Goal: Information Seeking & Learning: Learn about a topic

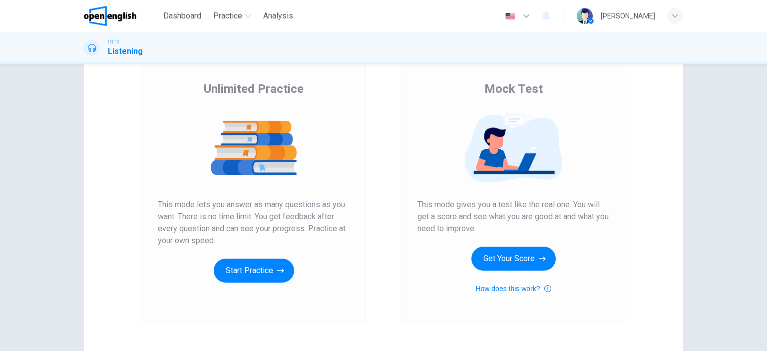
scroll to position [50, 0]
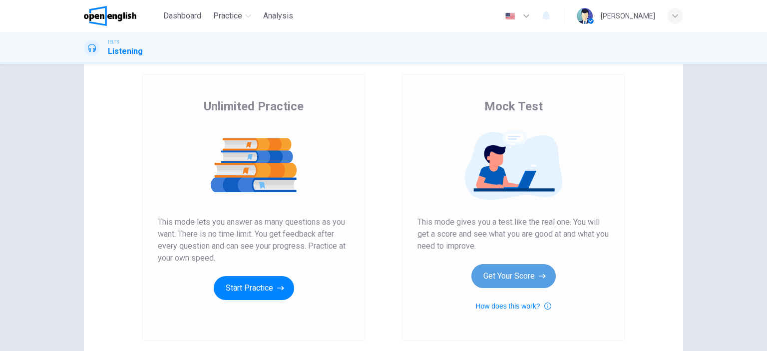
click at [518, 277] on button "Get Your Score" at bounding box center [513, 276] width 84 height 24
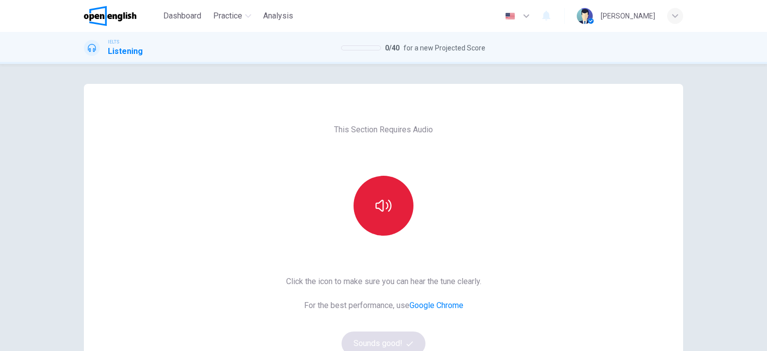
click at [390, 204] on button "button" at bounding box center [383, 206] width 60 height 60
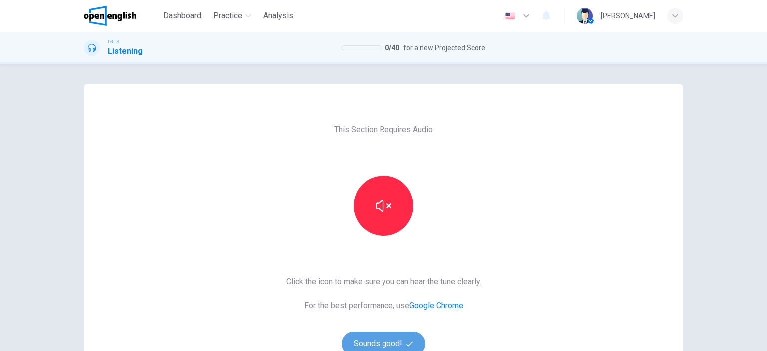
click at [393, 341] on button "Sounds good!" at bounding box center [383, 343] width 84 height 24
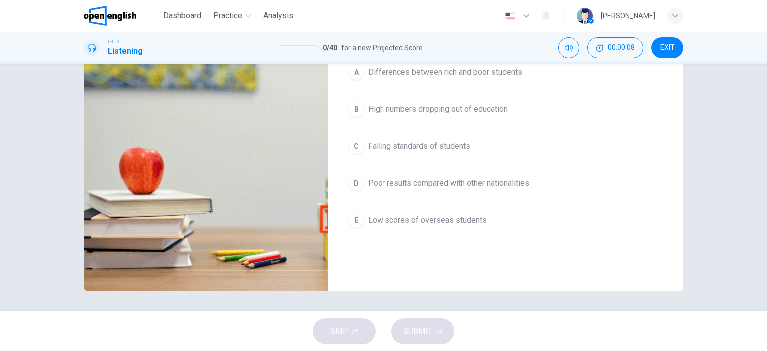
scroll to position [40, 0]
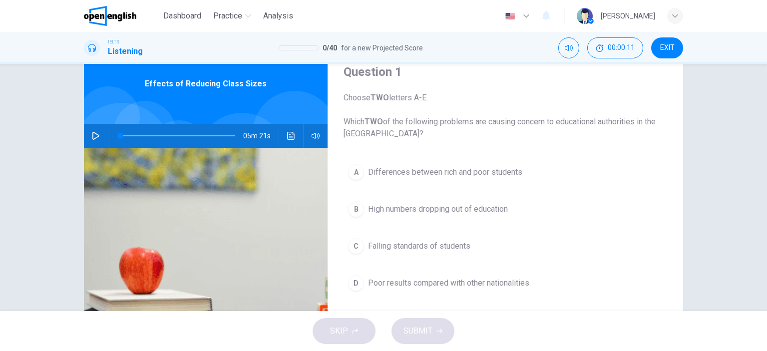
click at [88, 133] on button "button" at bounding box center [96, 136] width 16 height 24
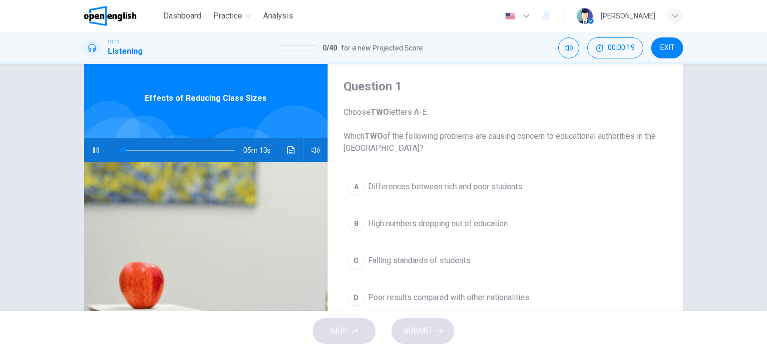
scroll to position [50, 0]
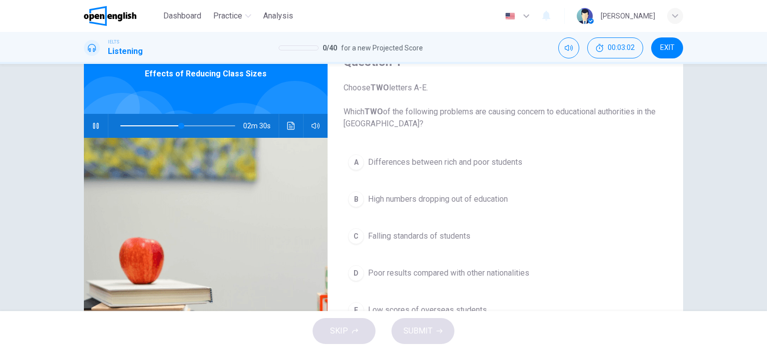
click at [98, 123] on button "button" at bounding box center [96, 126] width 16 height 24
drag, startPoint x: 120, startPoint y: 126, endPoint x: 114, endPoint y: 125, distance: 6.1
click at [120, 125] on span at bounding box center [177, 126] width 115 height 14
click at [88, 125] on button "button" at bounding box center [96, 126] width 16 height 24
click at [293, 130] on button "Click to see the audio transcription" at bounding box center [291, 126] width 16 height 24
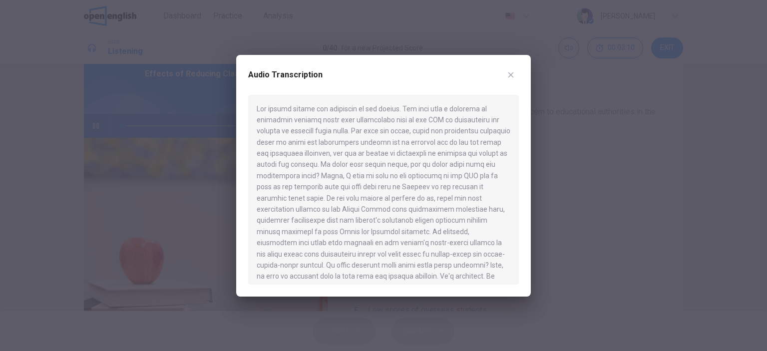
click at [515, 74] on button "button" at bounding box center [511, 75] width 16 height 16
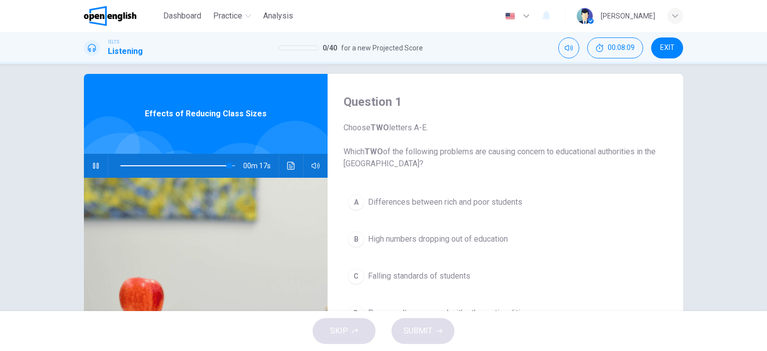
scroll to position [0, 0]
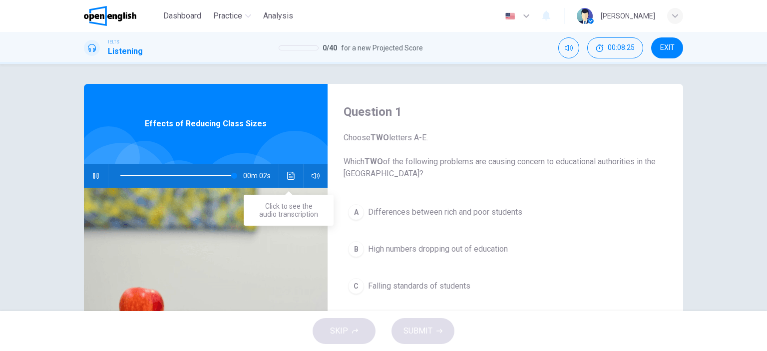
click at [290, 174] on icon "Click to see the audio transcription" at bounding box center [291, 176] width 8 height 8
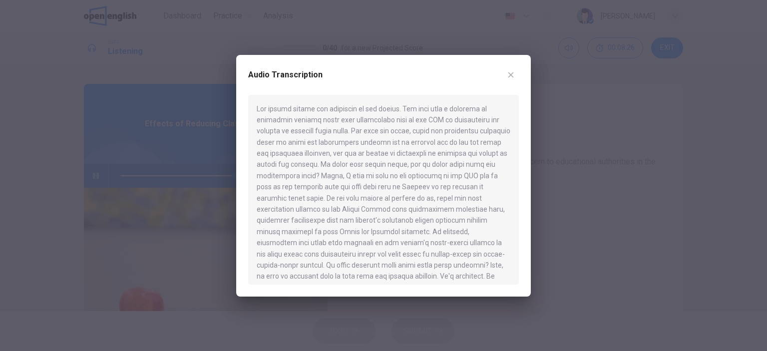
type input "*"
click at [511, 73] on icon "button" at bounding box center [511, 75] width 8 height 8
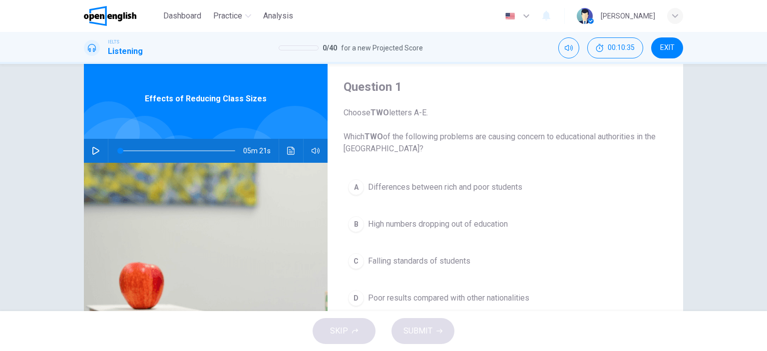
scroll to position [50, 0]
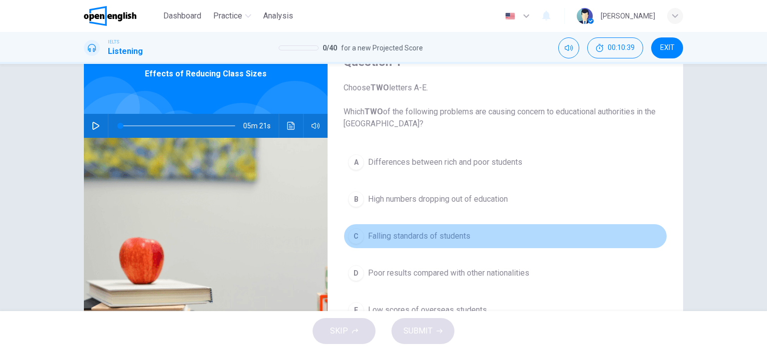
click at [358, 235] on div "C" at bounding box center [356, 236] width 16 height 16
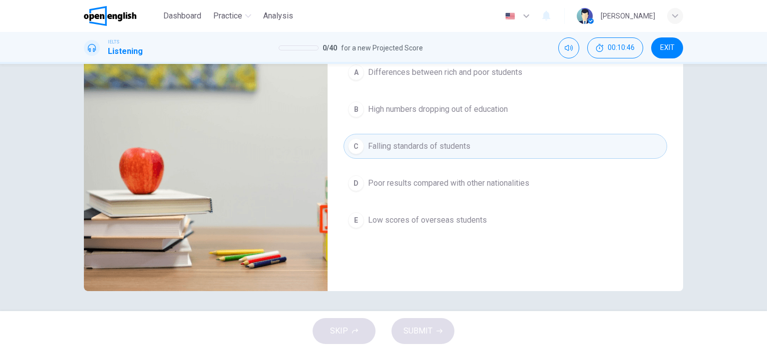
scroll to position [90, 0]
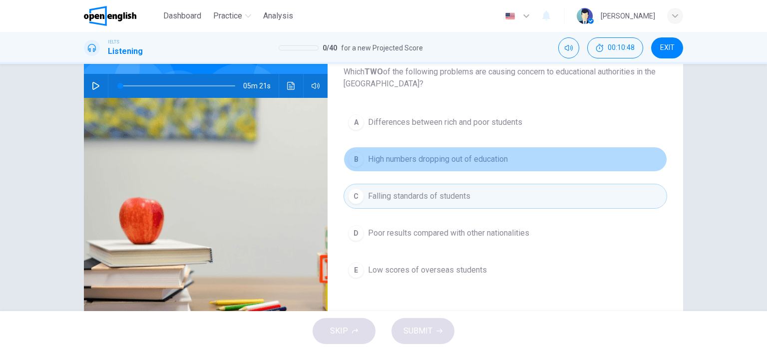
click at [357, 159] on div "B" at bounding box center [356, 159] width 16 height 16
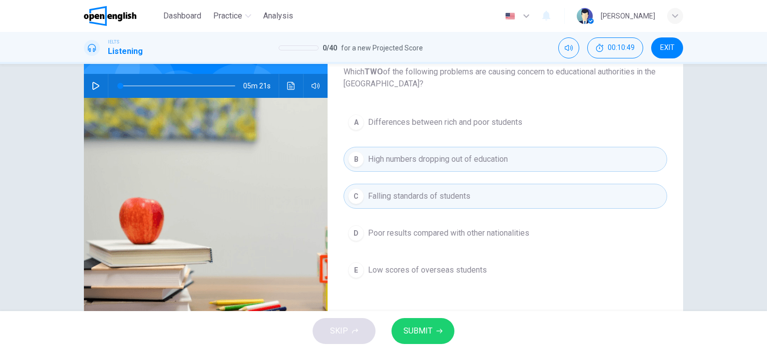
click at [415, 320] on button "SUBMIT" at bounding box center [422, 331] width 63 height 26
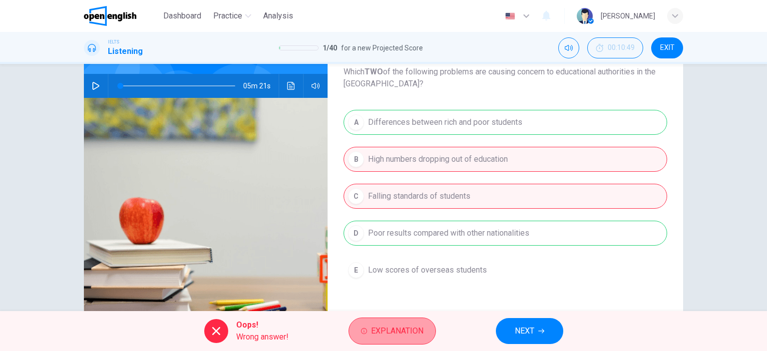
click at [391, 331] on span "Explanation" at bounding box center [397, 331] width 52 height 14
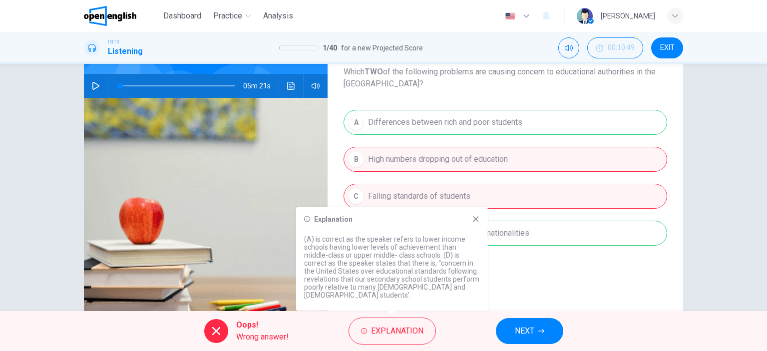
drag, startPoint x: 343, startPoint y: 250, endPoint x: 382, endPoint y: 249, distance: 38.4
click at [382, 249] on p "(A) is correct as the speaker refers to lower income schools having lower level…" at bounding box center [392, 267] width 176 height 64
click at [479, 223] on icon at bounding box center [476, 219] width 8 height 8
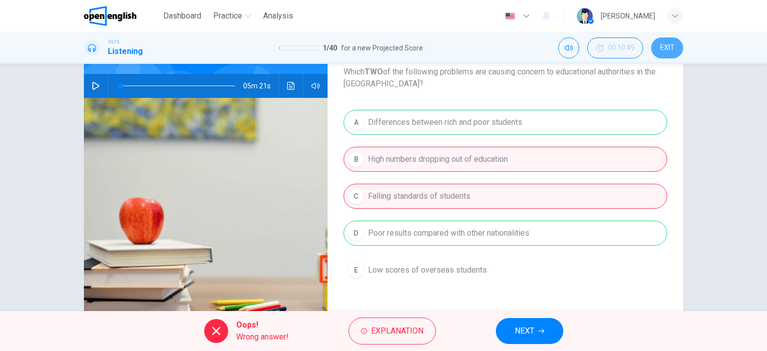
click at [670, 54] on button "EXIT" at bounding box center [667, 47] width 32 height 21
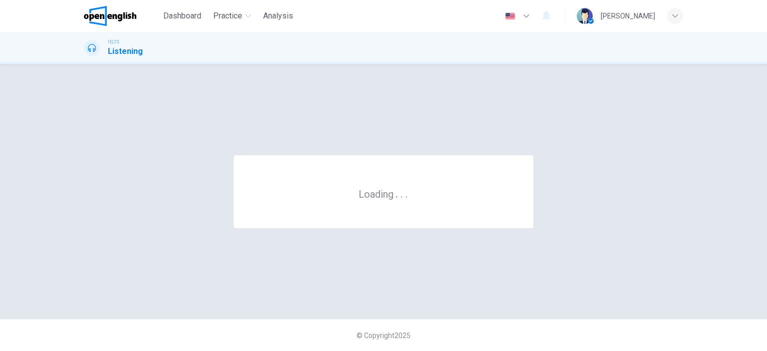
scroll to position [0, 0]
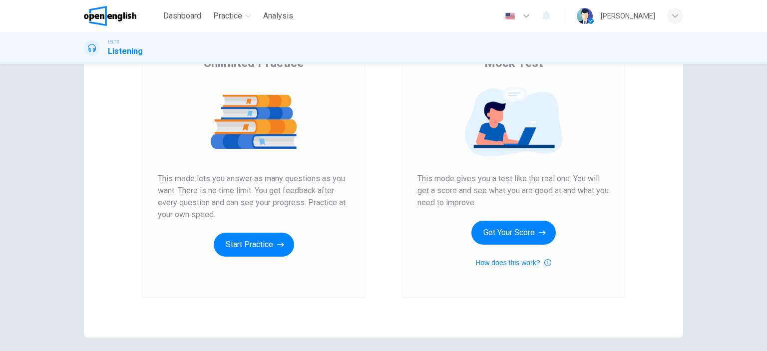
scroll to position [100, 0]
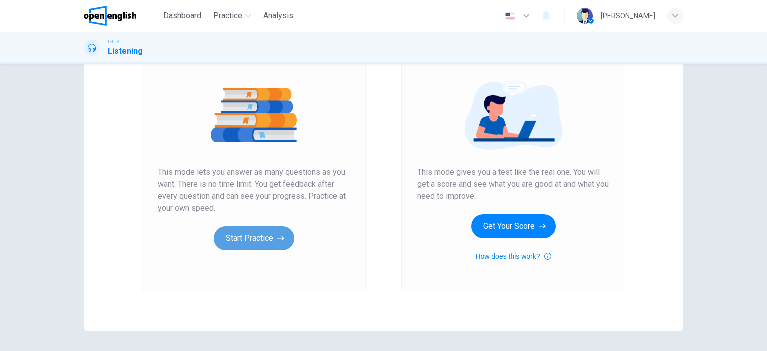
click at [235, 244] on button "Start Practice" at bounding box center [254, 238] width 80 height 24
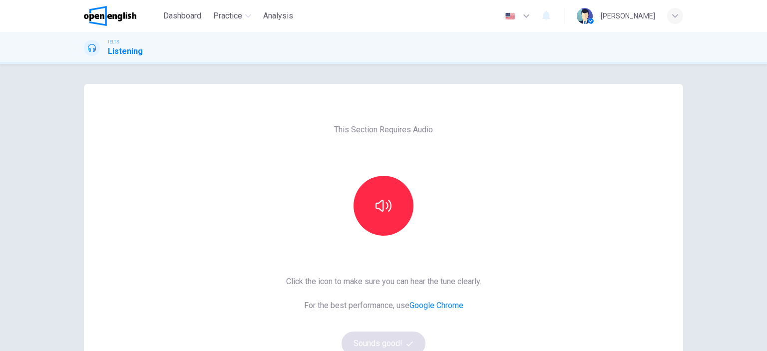
click at [407, 227] on div at bounding box center [383, 206] width 108 height 60
click at [391, 221] on button "button" at bounding box center [383, 206] width 60 height 60
click at [386, 335] on button "Sounds good!" at bounding box center [383, 343] width 84 height 24
